Goal: Task Accomplishment & Management: Manage account settings

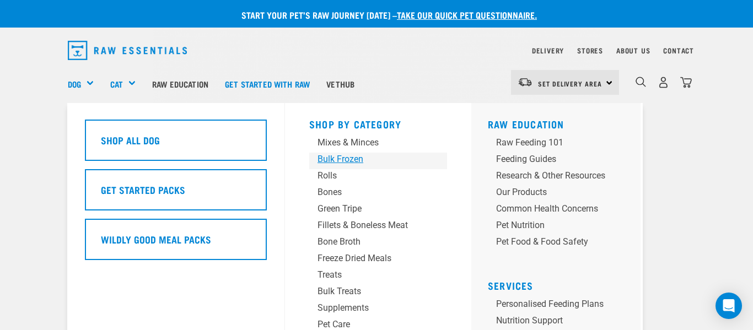
click at [351, 160] on div "Bulk Frozen" at bounding box center [368, 159] width 103 height 13
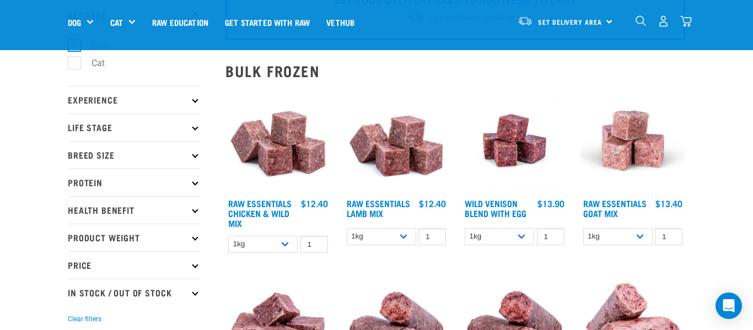
scroll to position [86, 0]
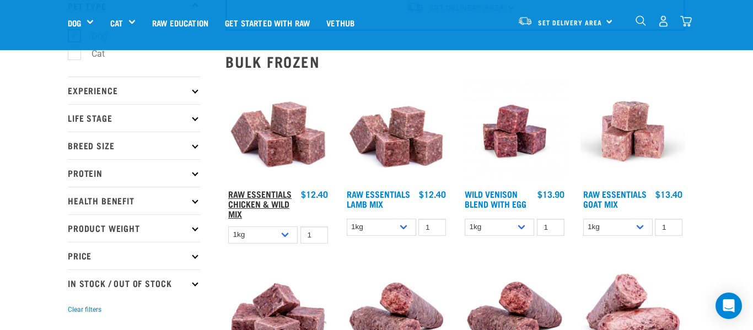
click at [271, 203] on link "Raw Essentials Chicken & Wild Mix" at bounding box center [259, 203] width 63 height 25
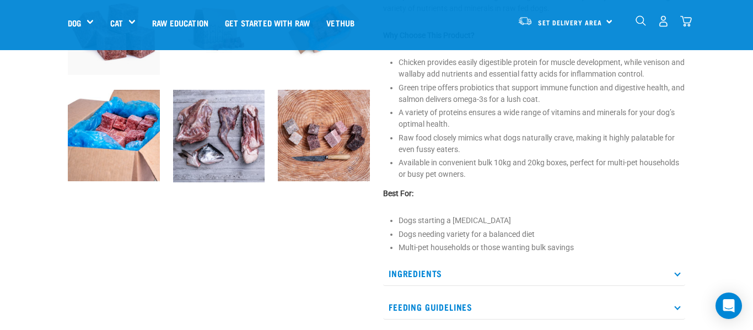
scroll to position [412, 0]
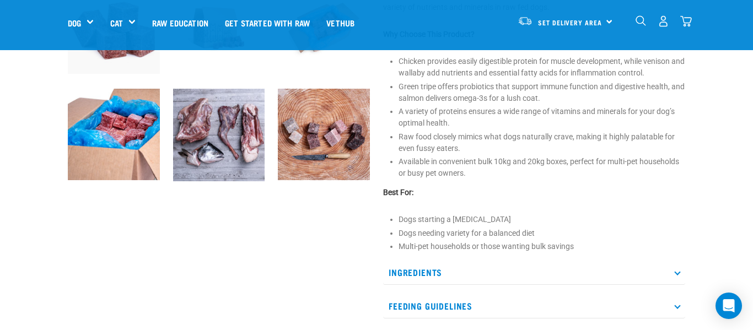
click at [433, 275] on p "Ingredients" at bounding box center [534, 272] width 302 height 25
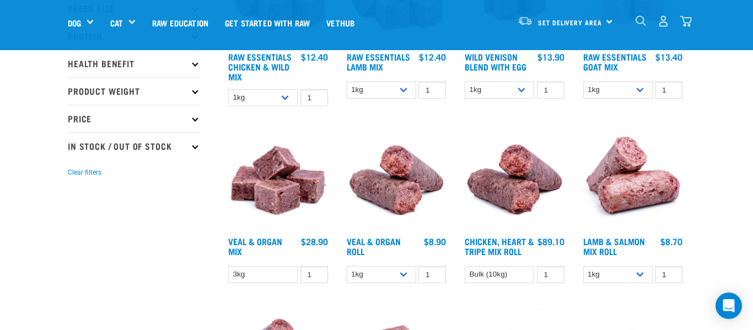
scroll to position [227, 0]
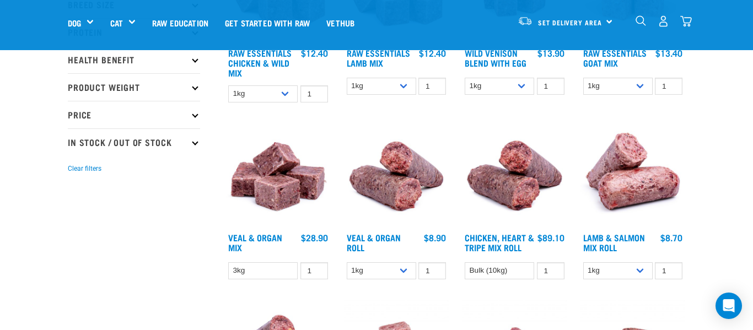
click at [294, 191] on img at bounding box center [277, 174] width 105 height 105
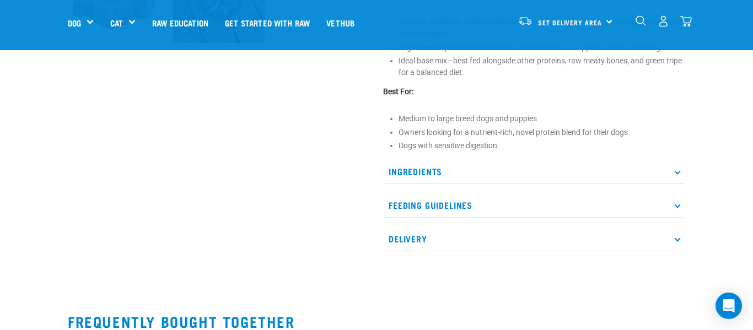
scroll to position [445, 0]
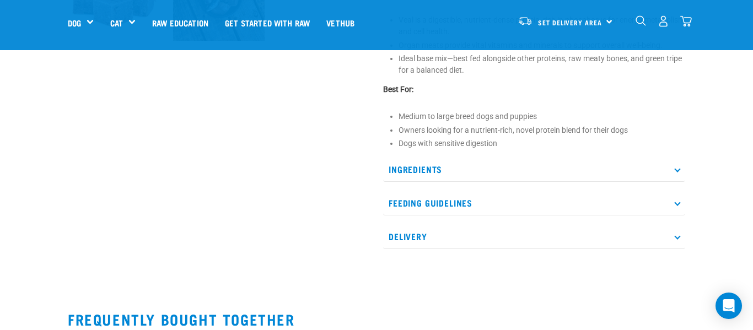
click at [678, 172] on p "Ingredients" at bounding box center [534, 169] width 302 height 25
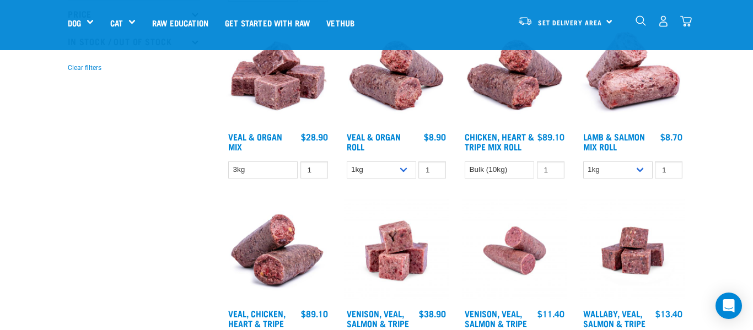
scroll to position [328, 0]
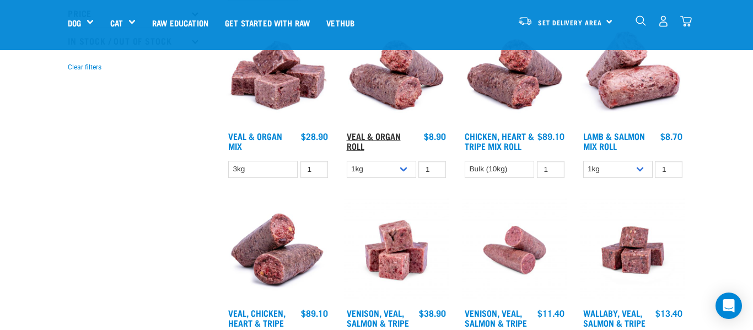
click at [388, 138] on link "Veal & Organ Roll" at bounding box center [374, 140] width 54 height 15
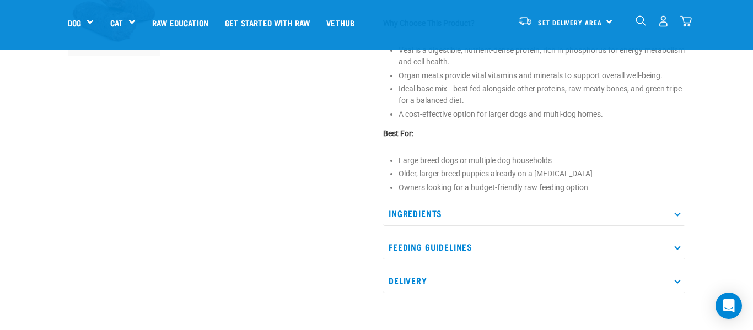
scroll to position [434, 0]
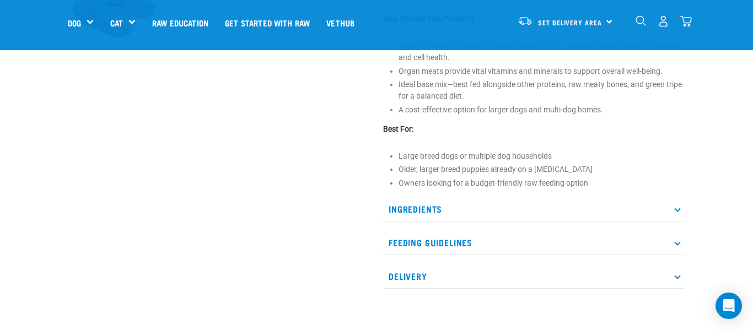
click at [679, 210] on p "Ingredients" at bounding box center [534, 209] width 302 height 25
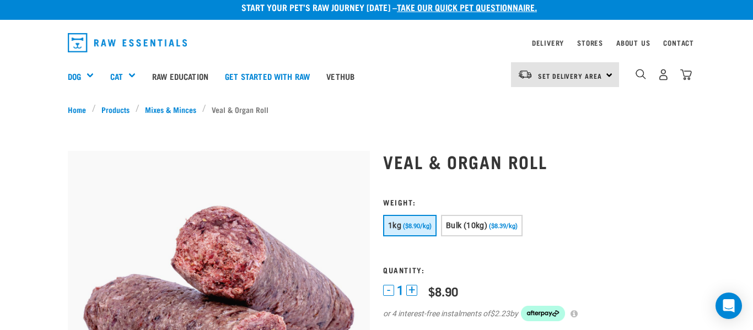
scroll to position [0, 0]
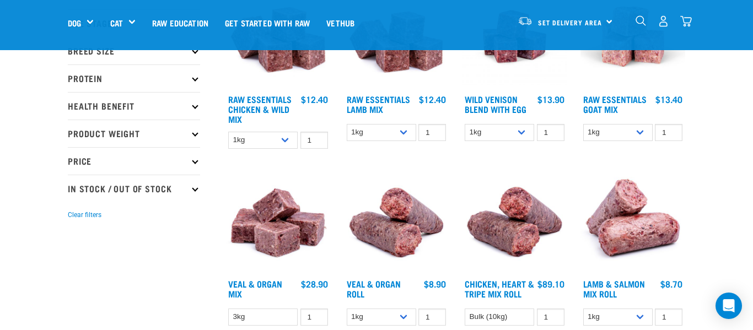
scroll to position [35, 0]
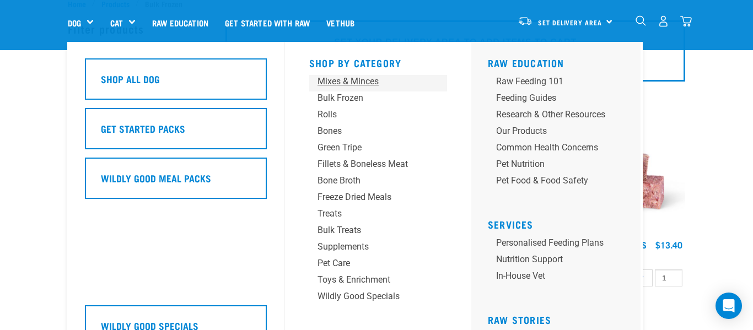
click at [331, 83] on div "Mixes & Minces" at bounding box center [368, 81] width 103 height 13
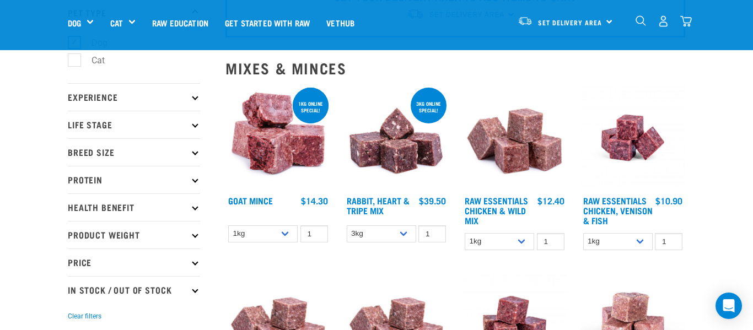
scroll to position [83, 0]
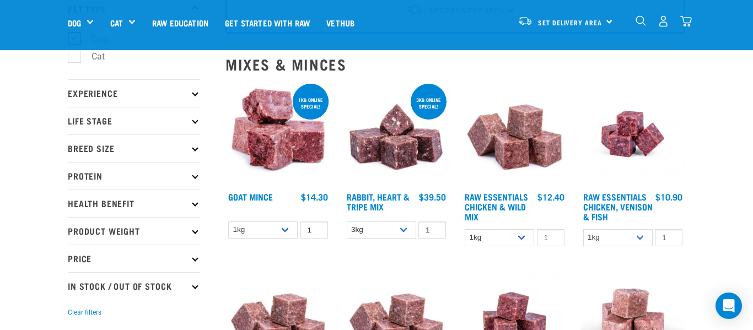
click at [395, 146] on img at bounding box center [396, 134] width 105 height 105
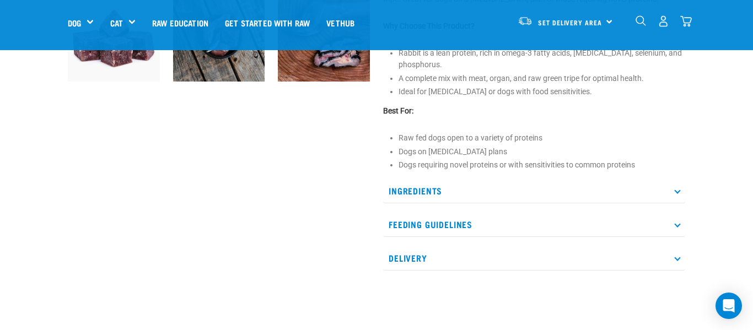
scroll to position [418, 0]
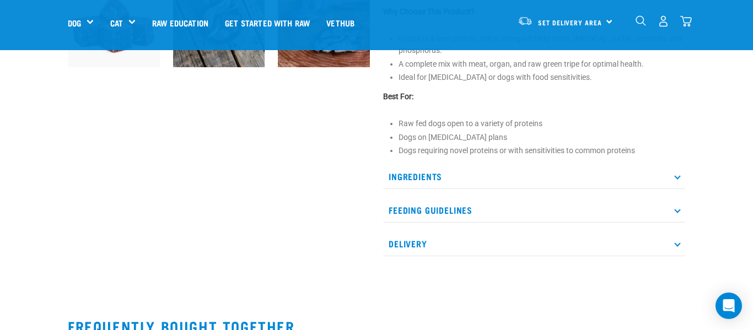
click at [675, 180] on icon at bounding box center [677, 177] width 6 height 6
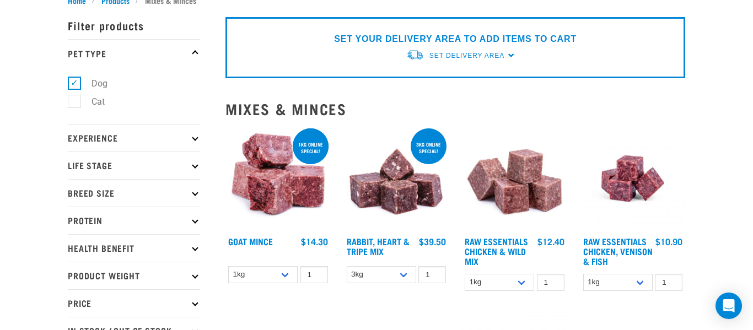
click at [270, 182] on img at bounding box center [277, 178] width 105 height 105
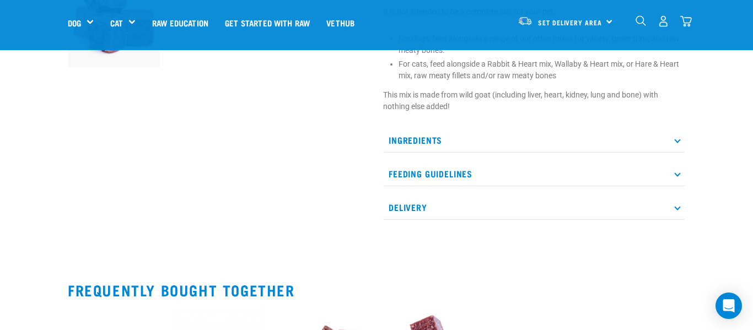
scroll to position [432, 0]
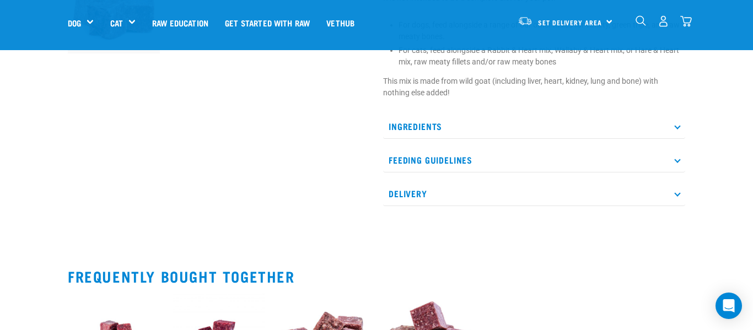
click at [679, 139] on p "Ingredients" at bounding box center [534, 126] width 302 height 25
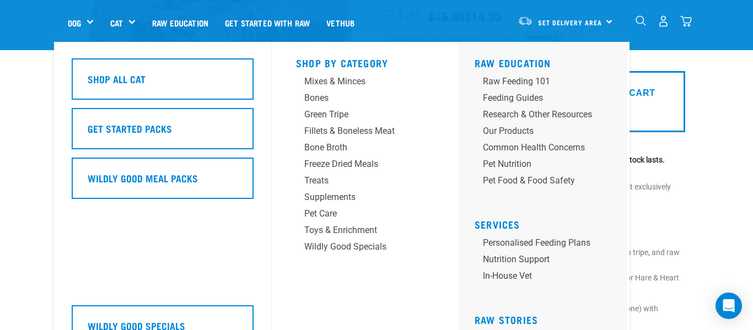
scroll to position [195, 0]
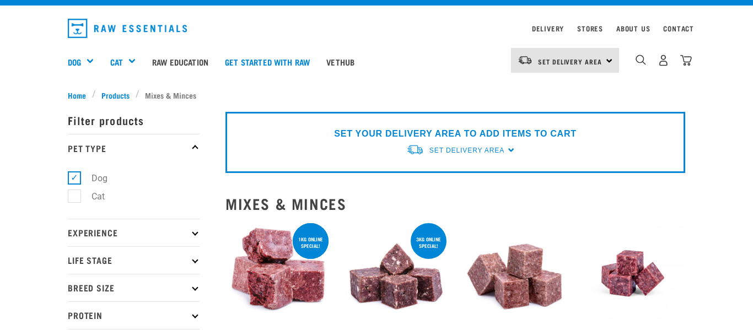
scroll to position [1, 0]
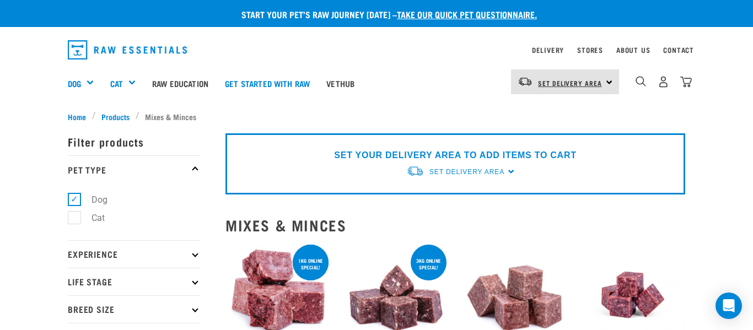
click at [598, 83] on span "Set Delivery Area" at bounding box center [570, 83] width 64 height 4
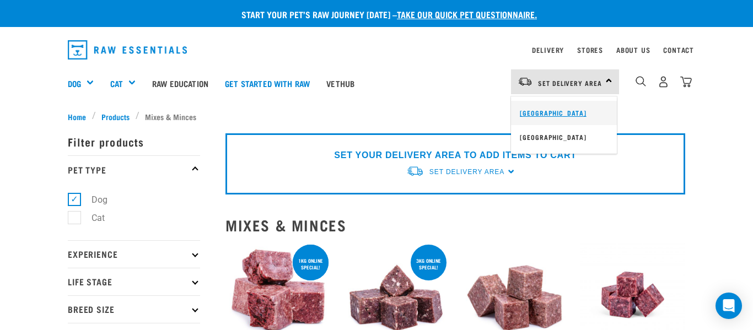
click at [559, 115] on link "[GEOGRAPHIC_DATA]" at bounding box center [564, 113] width 106 height 24
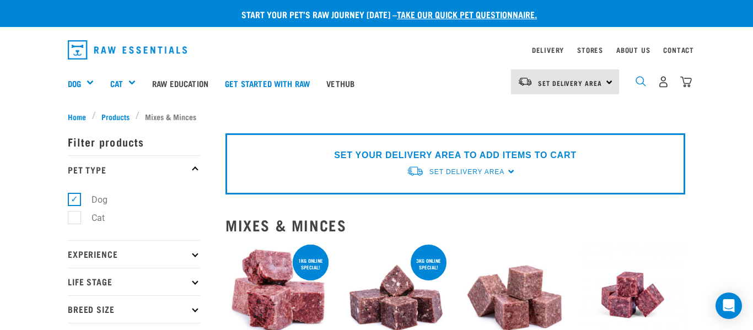
click at [637, 82] on img "dropdown navigation" at bounding box center [640, 81] width 10 height 10
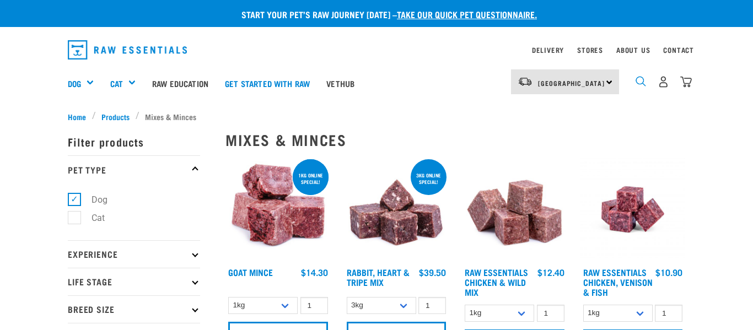
click at [643, 79] on img "dropdown navigation" at bounding box center [640, 81] width 10 height 10
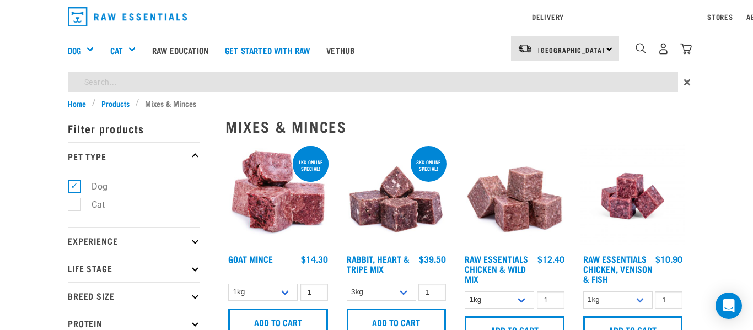
type input "boneless minces and mixes"
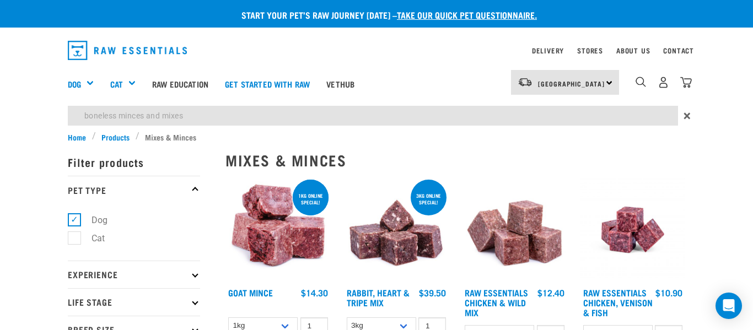
click at [310, 133] on ul "Home Products Mixes & Minces" at bounding box center [376, 137] width 617 height 12
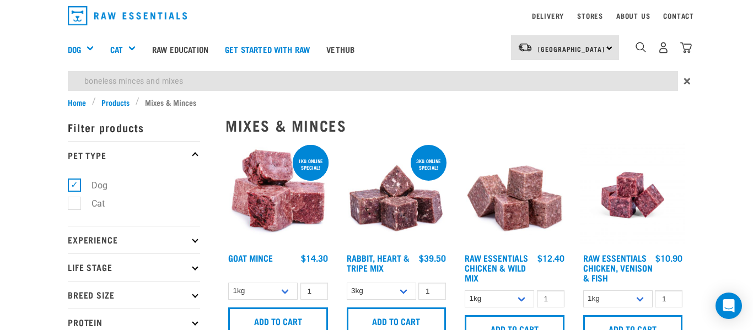
scroll to position [40, 0]
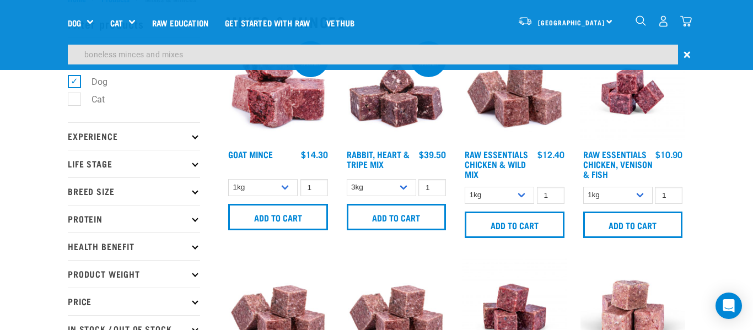
click at [642, 19] on img "dropdown navigation" at bounding box center [640, 20] width 10 height 10
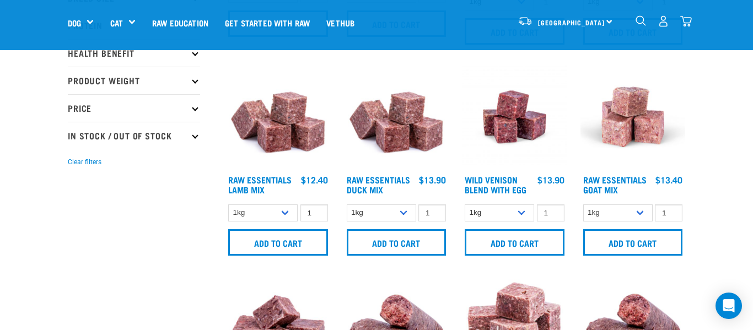
scroll to position [239, 0]
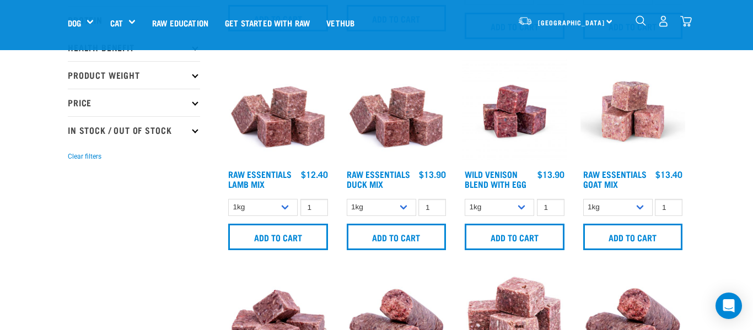
click at [299, 122] on img at bounding box center [277, 111] width 105 height 105
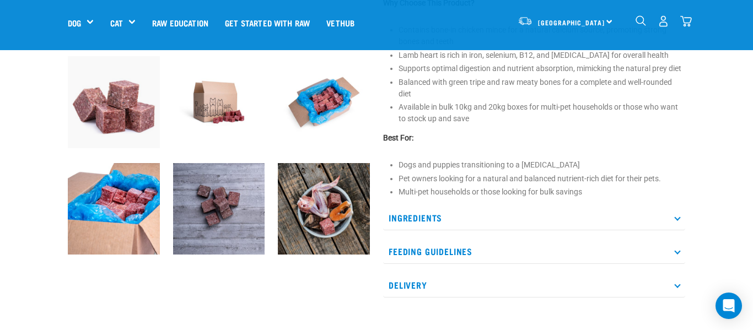
scroll to position [340, 0]
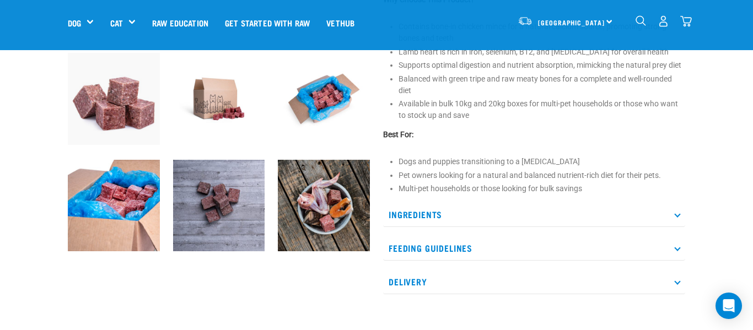
click at [677, 214] on icon at bounding box center [677, 215] width 6 height 6
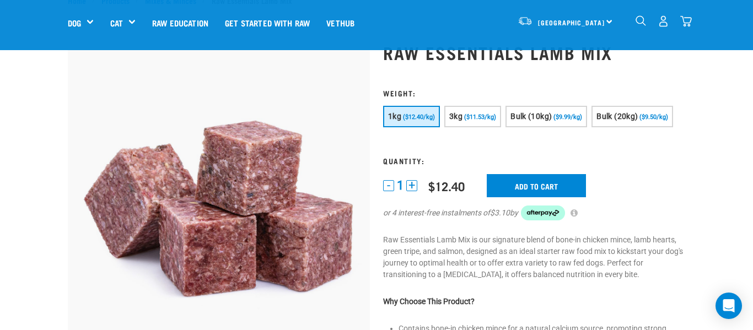
scroll to position [0, 0]
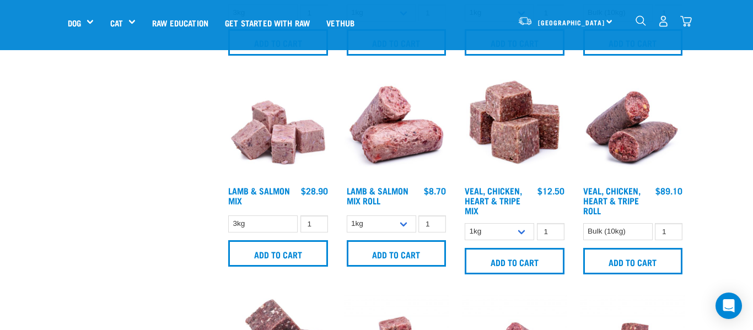
scroll to position [645, 0]
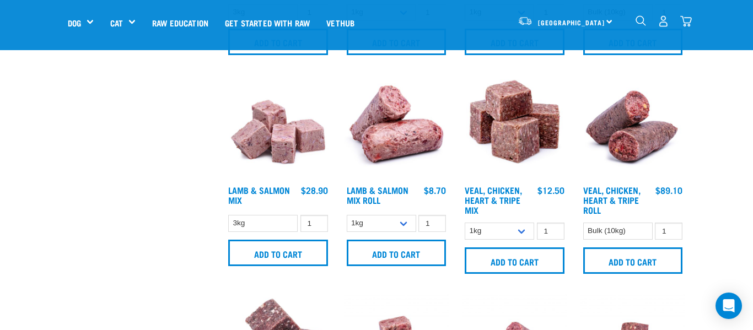
click at [512, 145] on img at bounding box center [514, 127] width 105 height 105
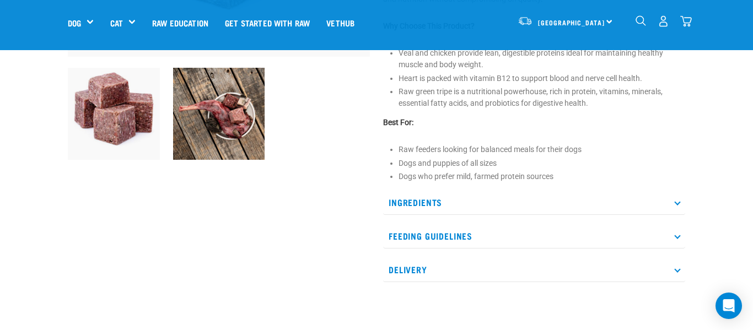
scroll to position [326, 0]
click at [676, 202] on icon at bounding box center [677, 202] width 6 height 6
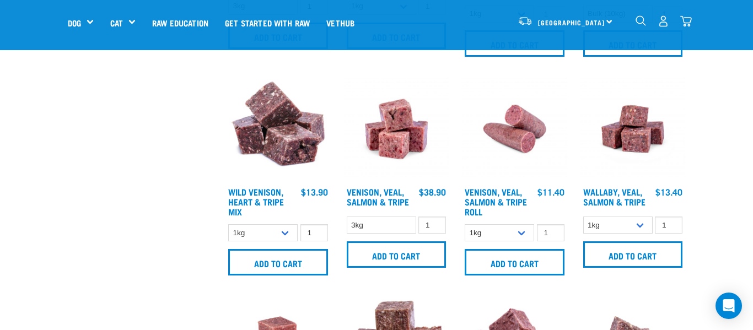
scroll to position [863, 0]
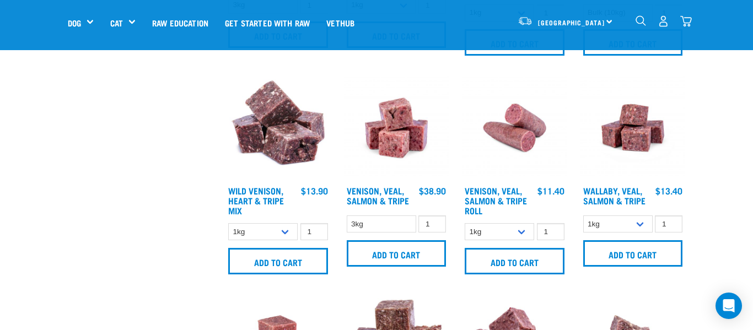
click at [296, 143] on img at bounding box center [277, 127] width 105 height 105
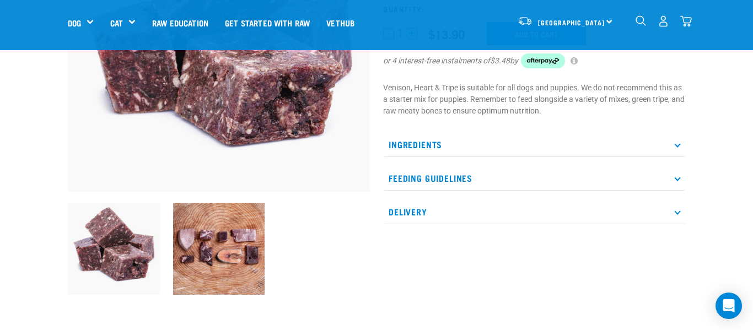
click at [675, 147] on p "Ingredients" at bounding box center [534, 144] width 302 height 25
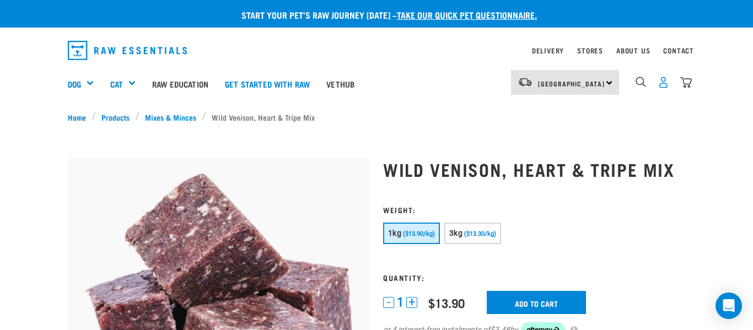
click at [665, 82] on img "dropdown navigation" at bounding box center [663, 83] width 12 height 12
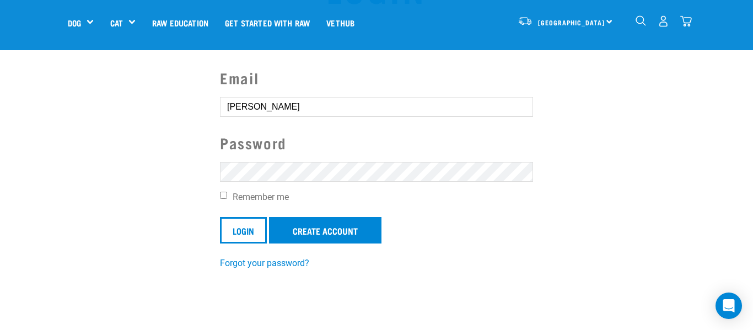
scroll to position [81, 0]
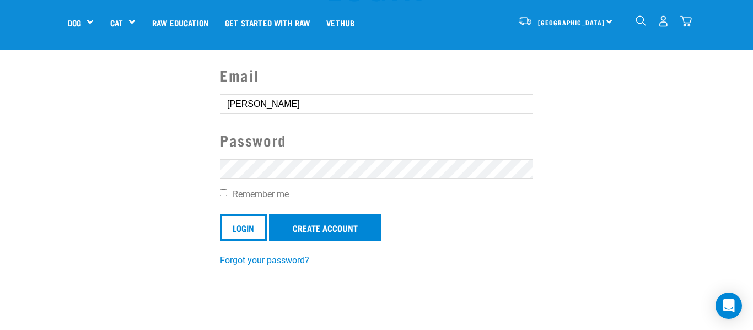
click at [223, 192] on input "Remember me" at bounding box center [223, 192] width 7 height 7
checkbox input "true"
drag, startPoint x: 266, startPoint y: 100, endPoint x: 218, endPoint y: 107, distance: 48.4
click at [218, 106] on div "Email Paula Password Remember me Login Create Account Forgot your password?" at bounding box center [376, 165] width 331 height 203
type input "mama_bensley@xtra.co.nz"
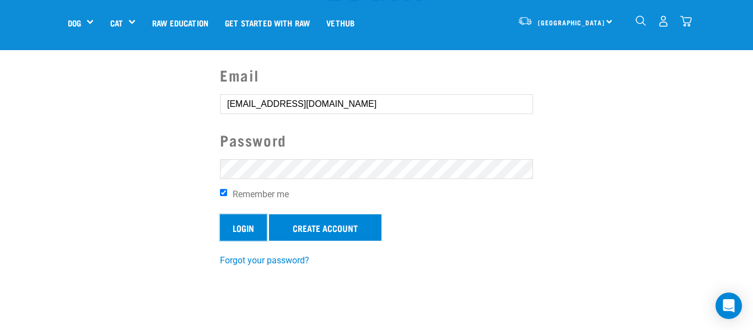
click at [245, 229] on input "Login" at bounding box center [243, 227] width 47 height 26
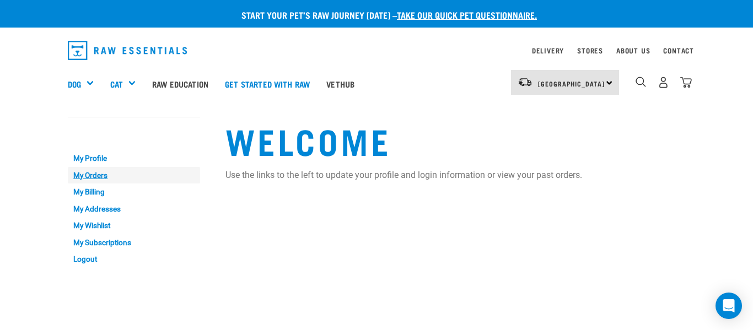
click at [91, 179] on link "My Orders" at bounding box center [134, 175] width 132 height 17
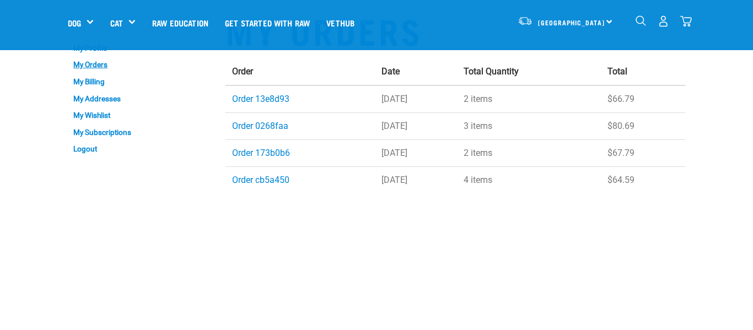
scroll to position [63, 0]
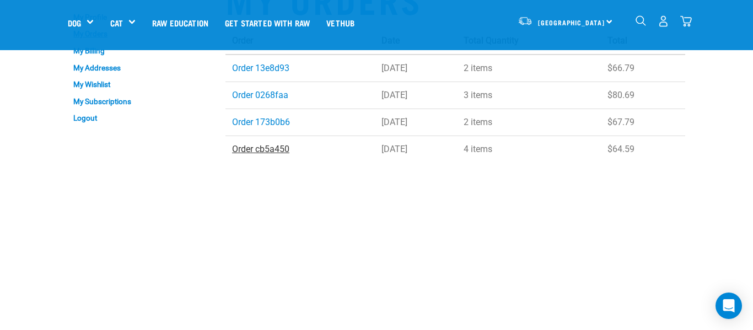
click at [267, 149] on link "Order cb5a450" at bounding box center [260, 149] width 57 height 10
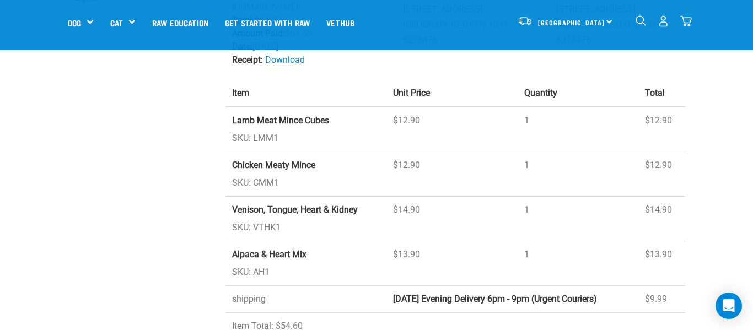
scroll to position [183, 0]
click at [286, 210] on strong "Venison, Tongue, Heart & Kidney" at bounding box center [295, 209] width 126 height 10
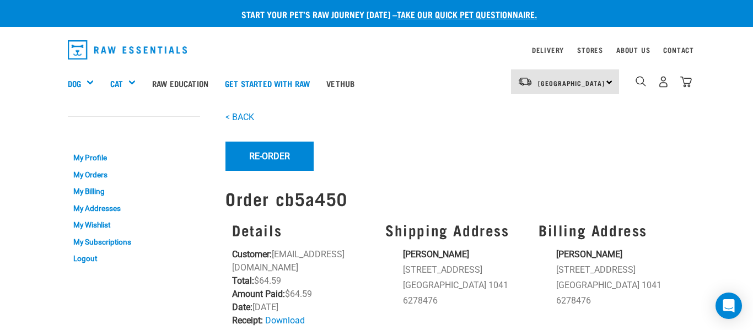
scroll to position [0, 0]
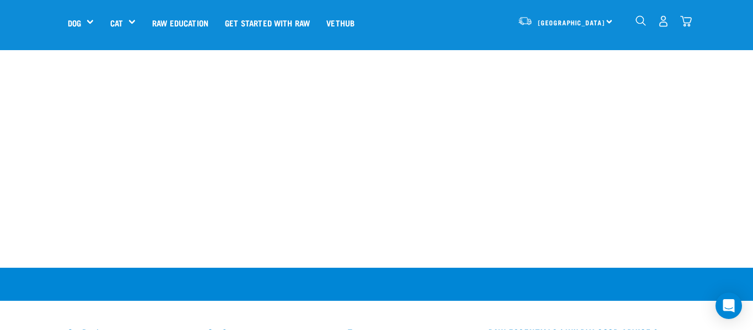
scroll to position [362, 0]
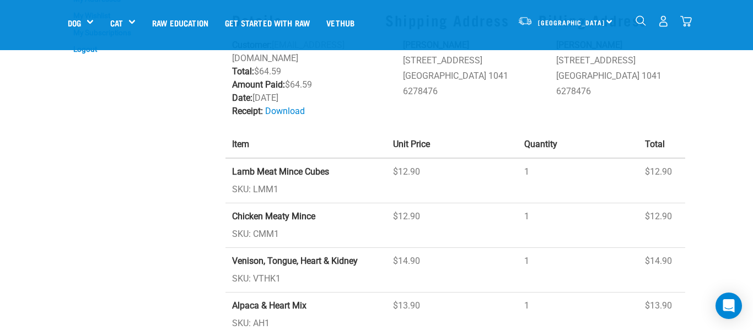
scroll to position [123, 0]
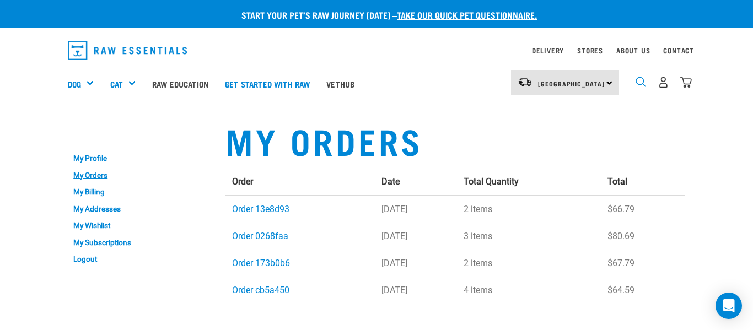
click at [640, 83] on img "dropdown navigation" at bounding box center [640, 82] width 10 height 10
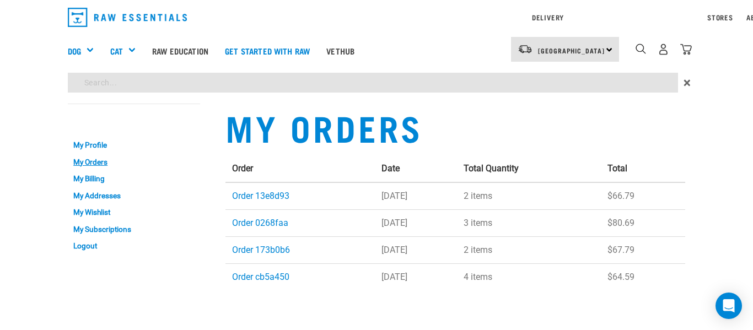
click at [271, 117] on div "Start your pet’s raw journey today – take our quick pet questionnaire. Delivery…" at bounding box center [376, 154] width 753 height 308
type input "venison, tongue, heart and kidney mince"
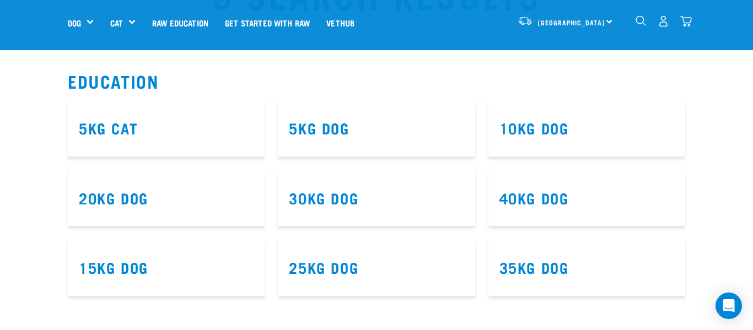
scroll to position [73, 0]
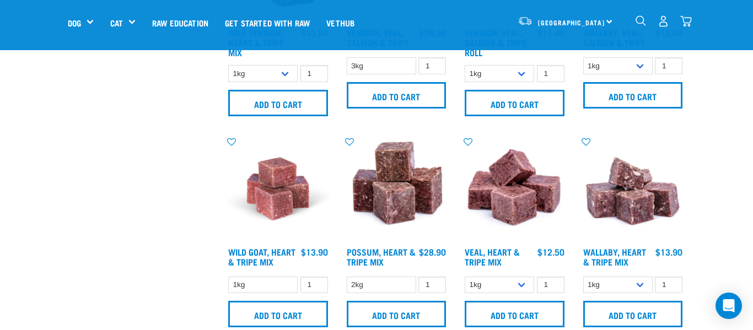
scroll to position [1023, 0]
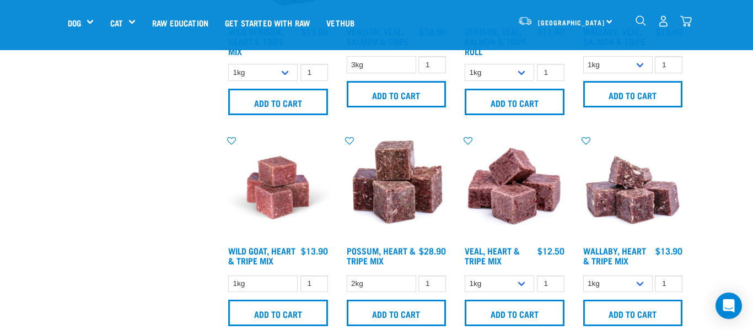
click at [275, 174] on img at bounding box center [277, 187] width 105 height 105
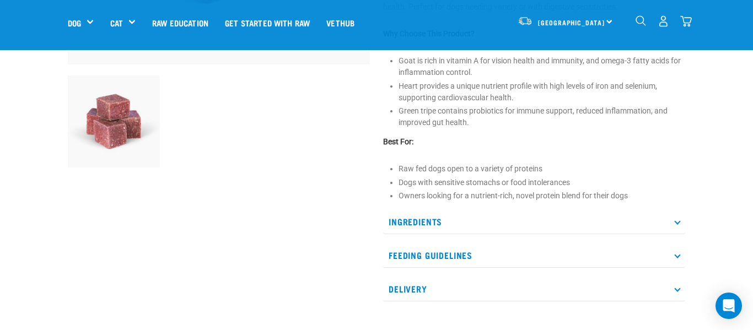
scroll to position [349, 0]
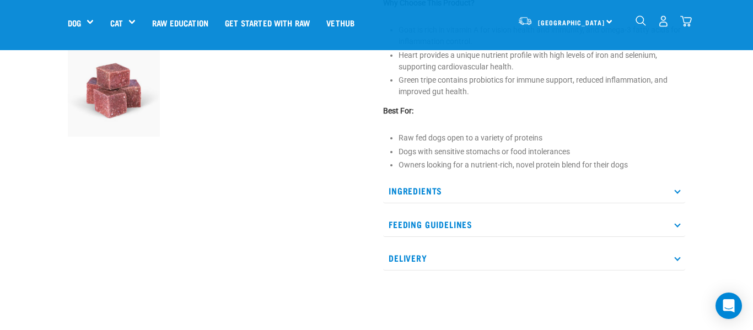
click at [679, 192] on p "Ingredients" at bounding box center [534, 191] width 302 height 25
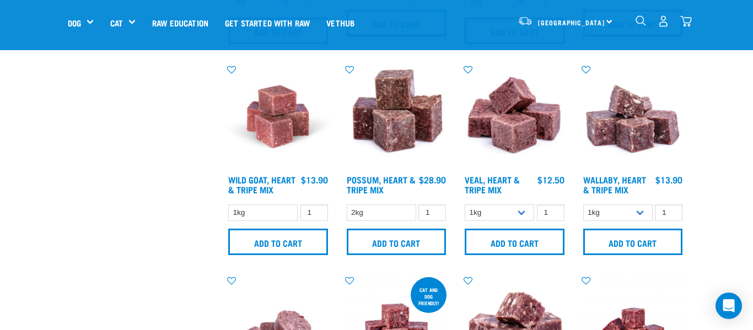
click at [403, 139] on img at bounding box center [396, 116] width 105 height 105
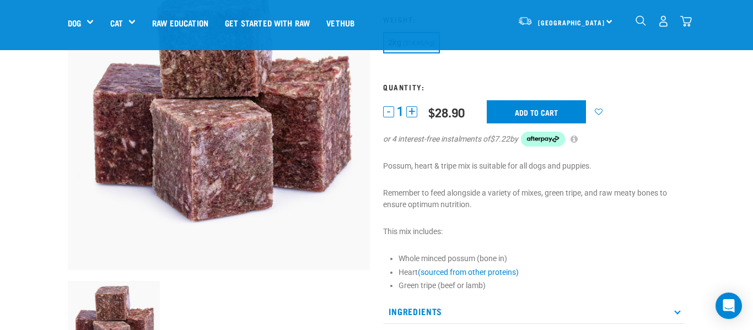
scroll to position [152, 0]
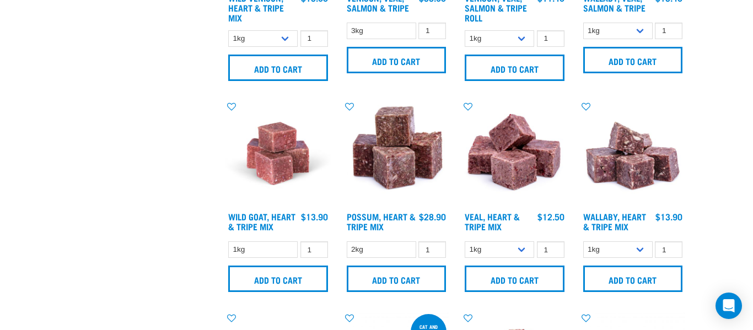
click at [518, 177] on img at bounding box center [514, 153] width 105 height 105
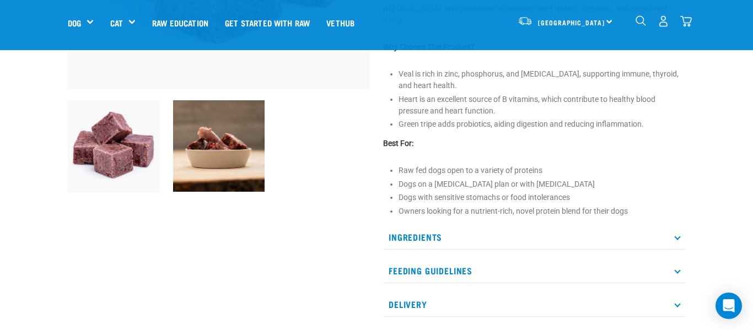
scroll to position [297, 0]
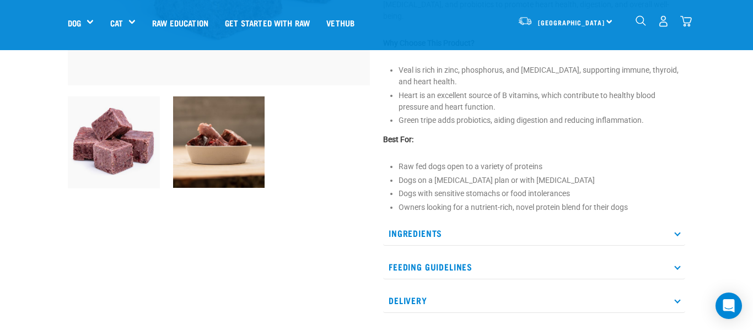
click at [678, 230] on icon at bounding box center [677, 233] width 6 height 6
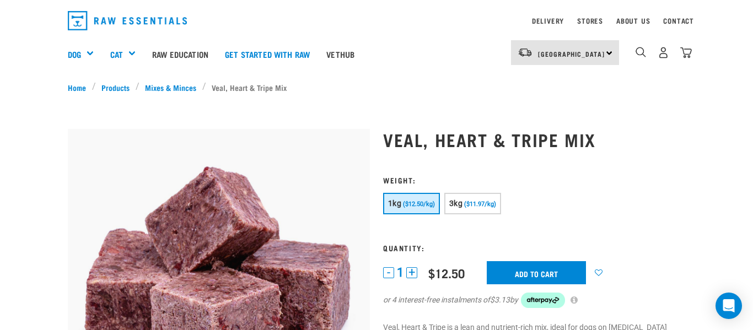
scroll to position [29, 0]
click at [475, 209] on button "3kg ($11.97/kg)" at bounding box center [472, 203] width 57 height 21
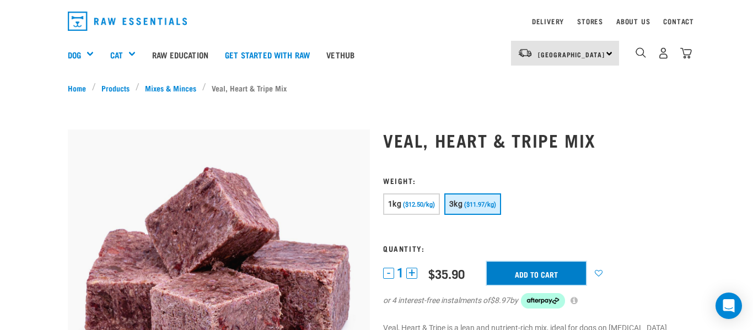
click at [555, 273] on input "Add to cart" at bounding box center [535, 273] width 99 height 23
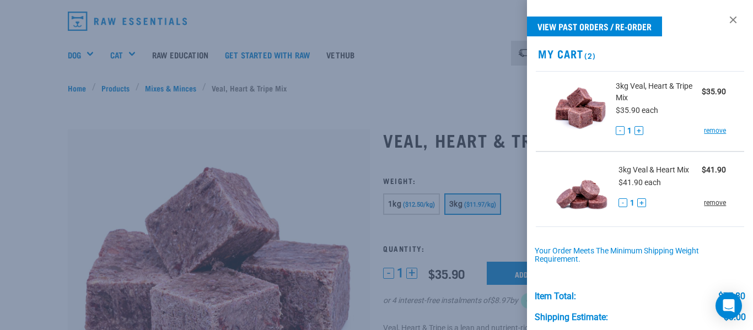
click at [715, 204] on link "remove" at bounding box center [715, 203] width 22 height 10
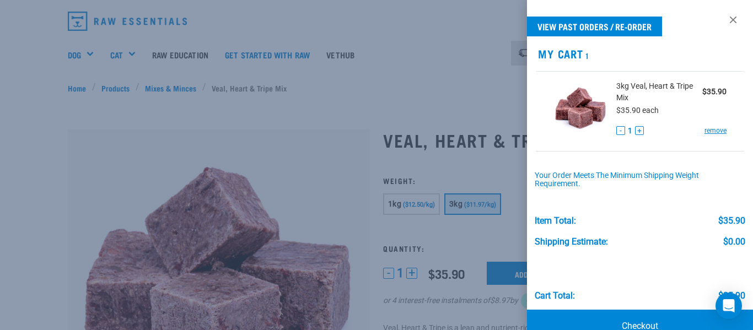
click at [416, 61] on div at bounding box center [376, 165] width 753 height 330
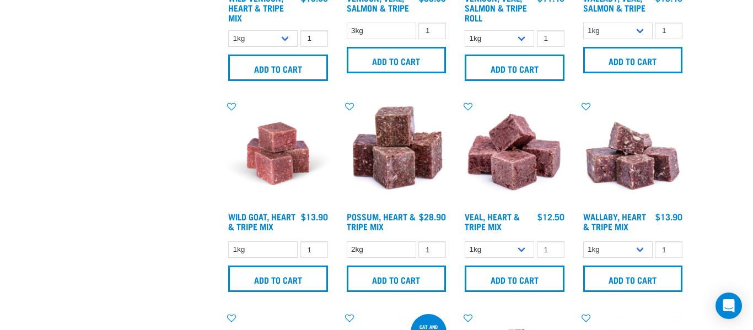
click at [634, 168] on img at bounding box center [632, 153] width 105 height 105
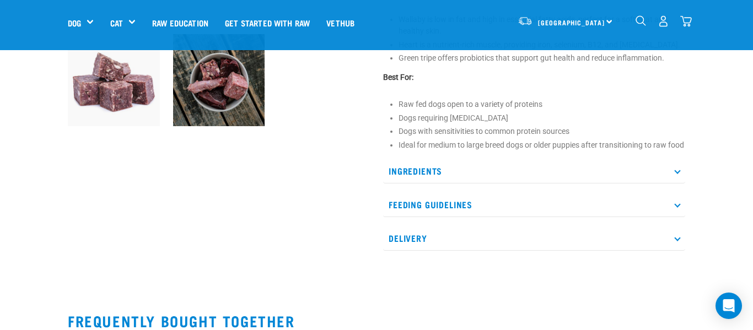
scroll to position [364, 0]
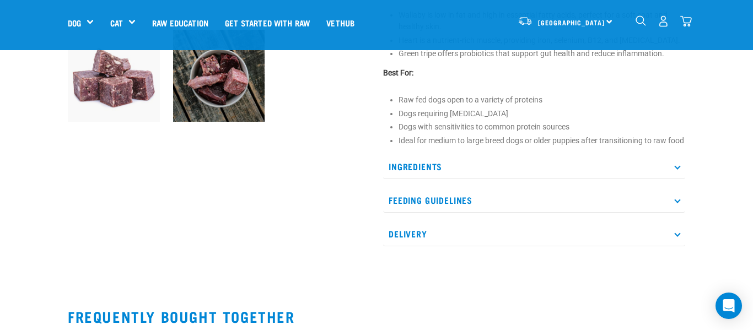
click at [677, 169] on icon at bounding box center [677, 166] width 6 height 6
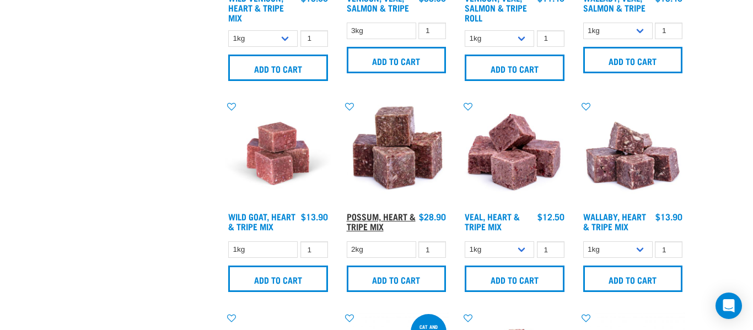
click at [365, 216] on link "Possum, Heart & Tripe Mix" at bounding box center [381, 221] width 69 height 15
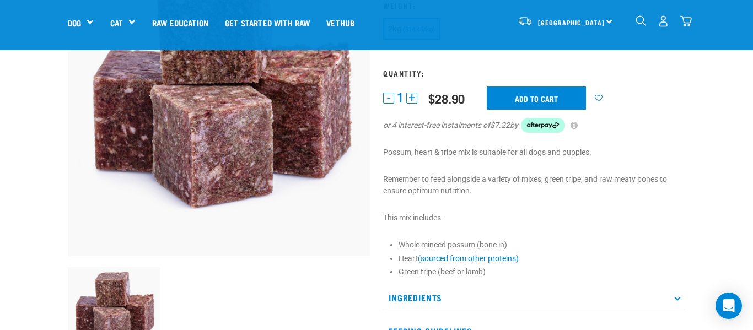
scroll to position [156, 0]
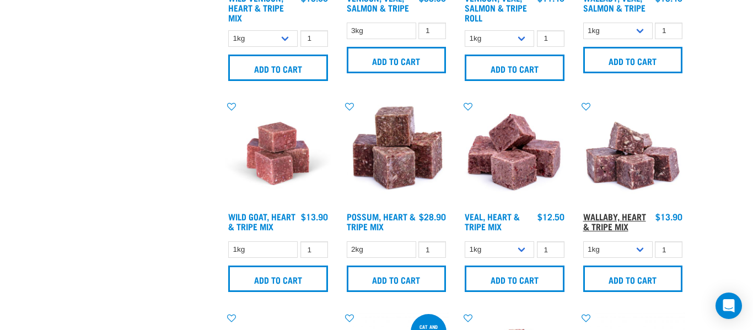
click at [623, 217] on link "Wallaby, Heart & Tripe Mix" at bounding box center [614, 221] width 63 height 15
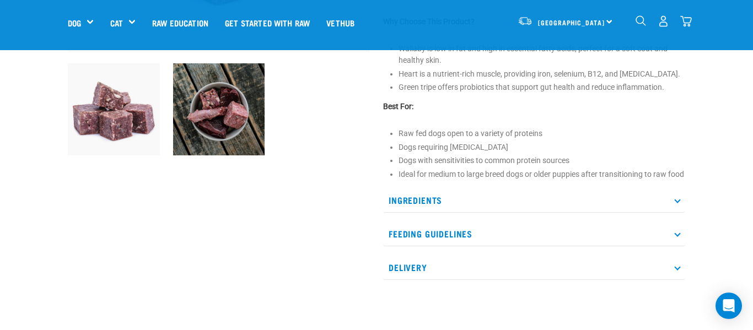
scroll to position [331, 0]
click at [677, 202] on icon at bounding box center [677, 199] width 6 height 6
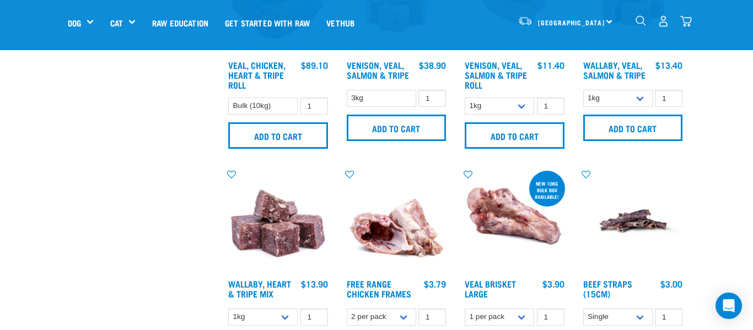
scroll to position [565, 0]
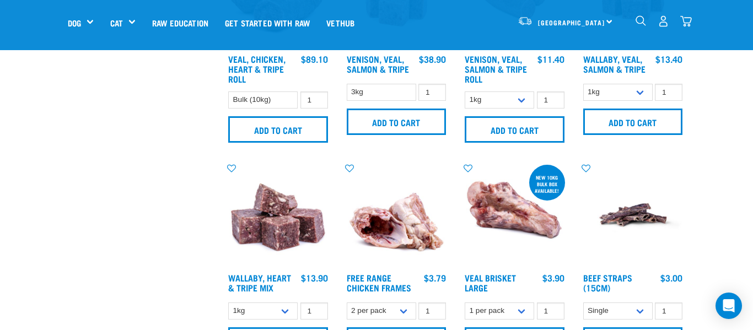
click at [244, 282] on h4 "Wallaby, Heart & Tripe Mix" at bounding box center [262, 284] width 69 height 22
click at [248, 279] on link "Wallaby, Heart & Tripe Mix" at bounding box center [259, 282] width 63 height 15
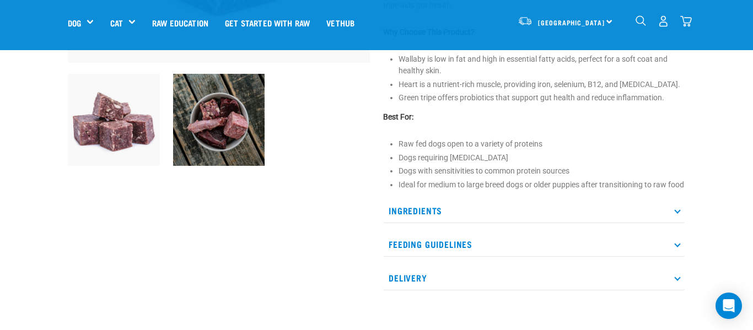
scroll to position [322, 0]
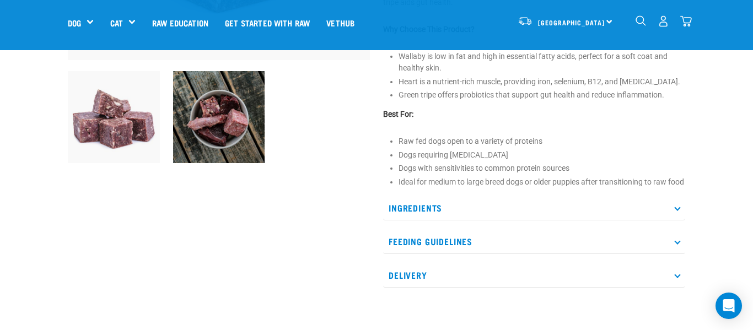
click at [679, 210] on icon at bounding box center [677, 207] width 6 height 6
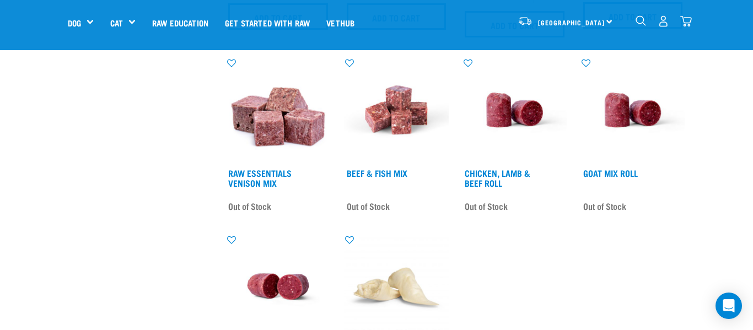
scroll to position [1313, 0]
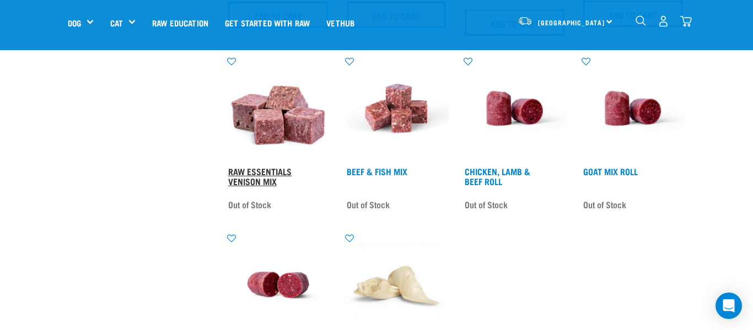
click at [252, 181] on link "Raw Essentials Venison Mix" at bounding box center [259, 176] width 63 height 15
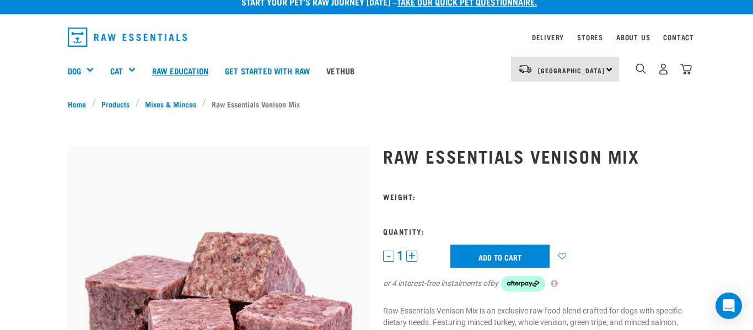
scroll to position [2, 0]
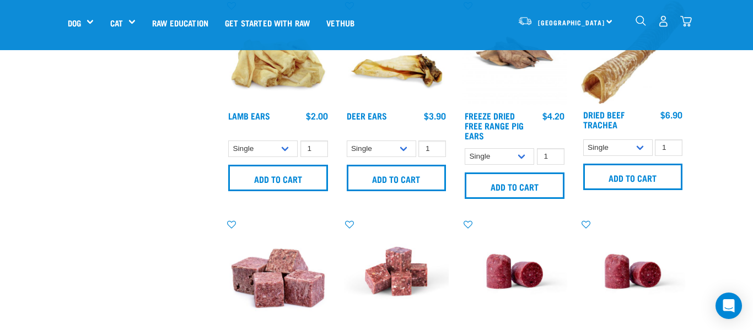
scroll to position [796, 0]
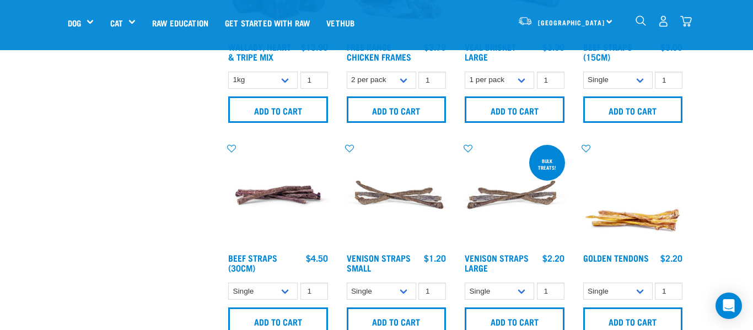
click at [665, 23] on img "dropdown navigation" at bounding box center [663, 21] width 12 height 12
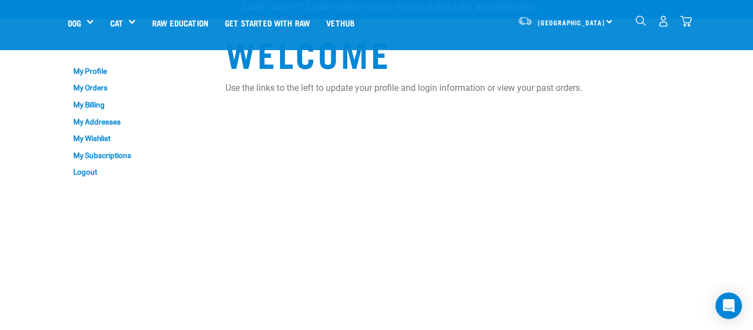
scroll to position [3, 0]
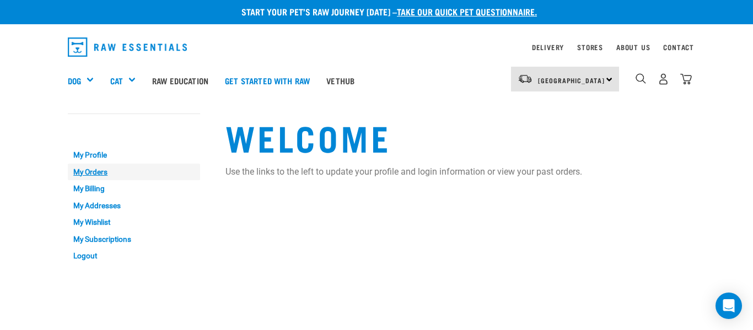
click at [103, 172] on link "My Orders" at bounding box center [134, 172] width 132 height 17
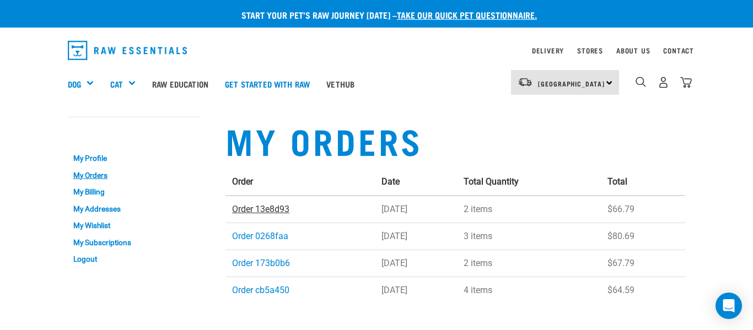
click at [268, 212] on link "Order 13e8d93" at bounding box center [260, 209] width 57 height 10
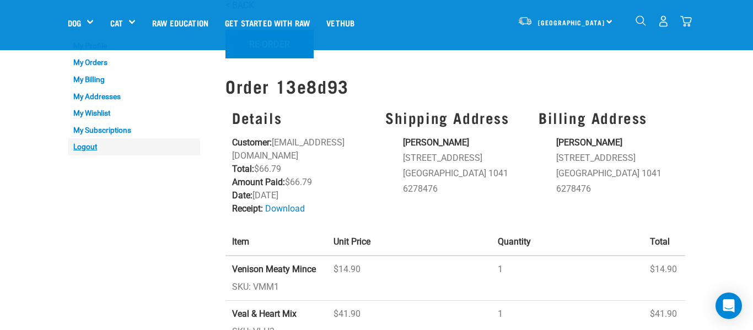
scroll to position [22, 0]
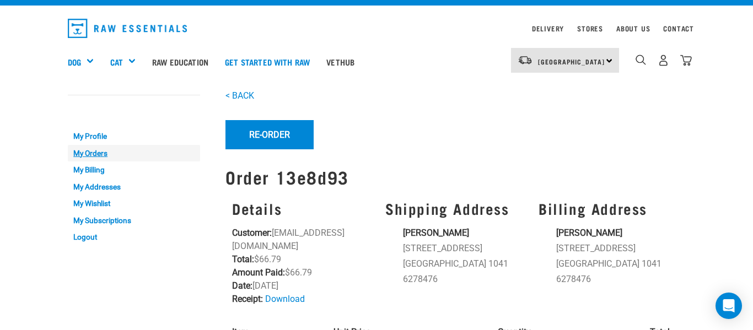
click at [106, 154] on link "My Orders" at bounding box center [134, 153] width 132 height 17
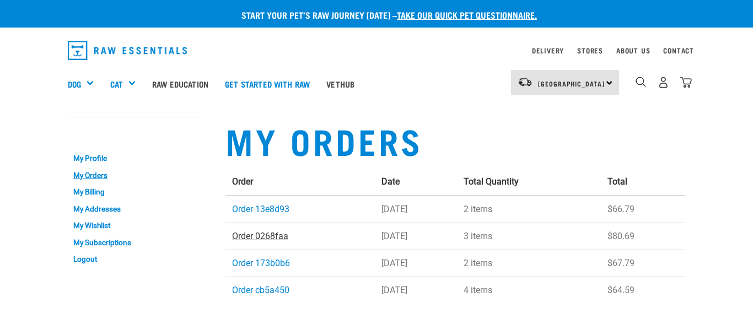
click at [258, 234] on link "Order 0268faa" at bounding box center [260, 236] width 56 height 10
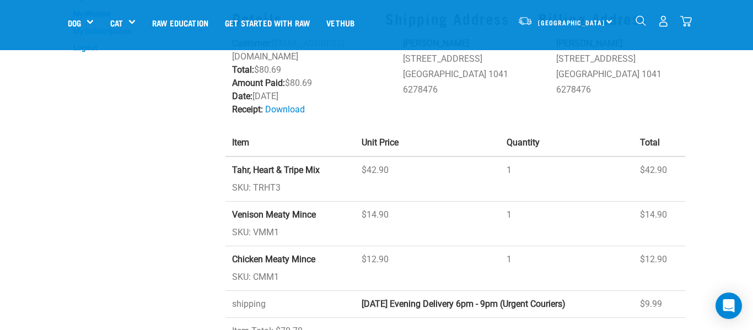
scroll to position [135, 0]
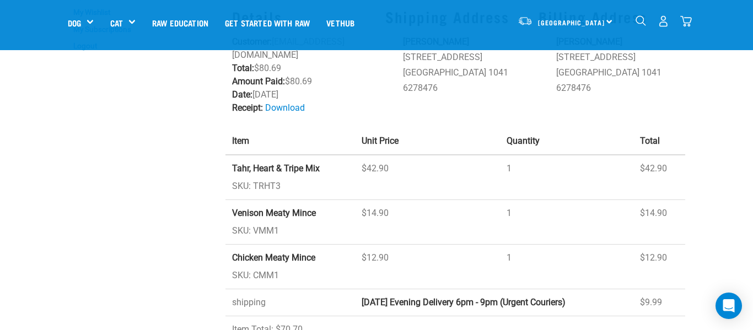
click at [687, 17] on img "dropdown navigation" at bounding box center [686, 21] width 12 height 12
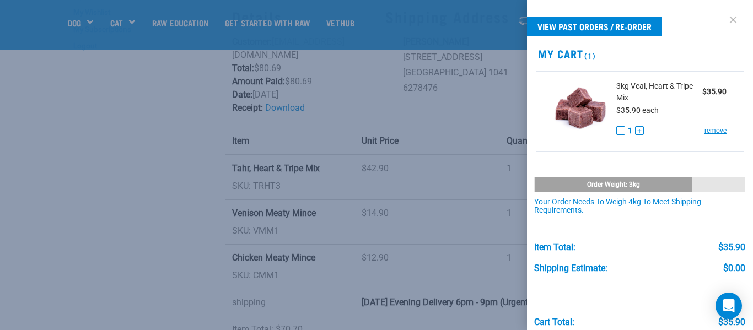
click at [732, 15] on link at bounding box center [733, 20] width 18 height 18
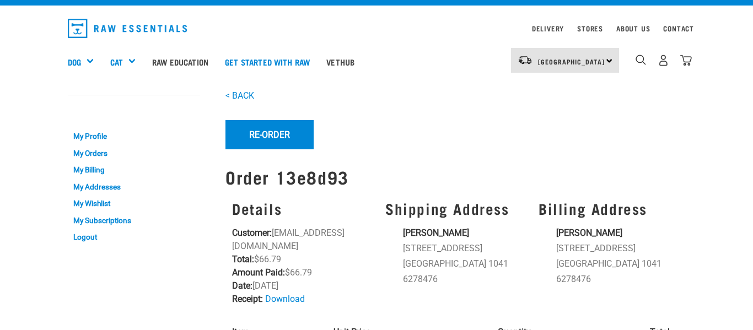
scroll to position [22, 0]
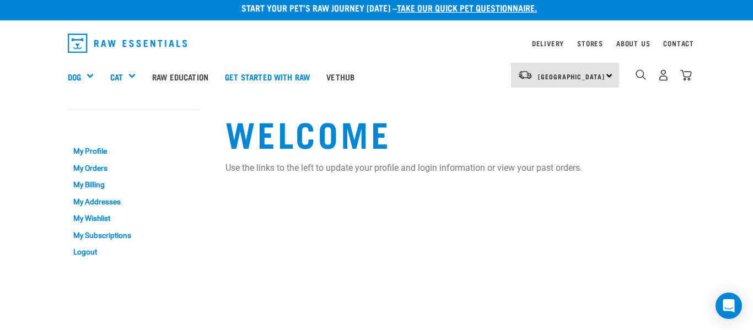
scroll to position [9, 0]
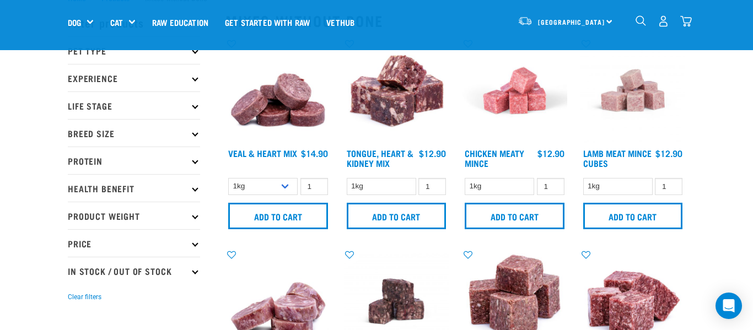
scroll to position [34, 0]
